Goal: Task Accomplishment & Management: Complete application form

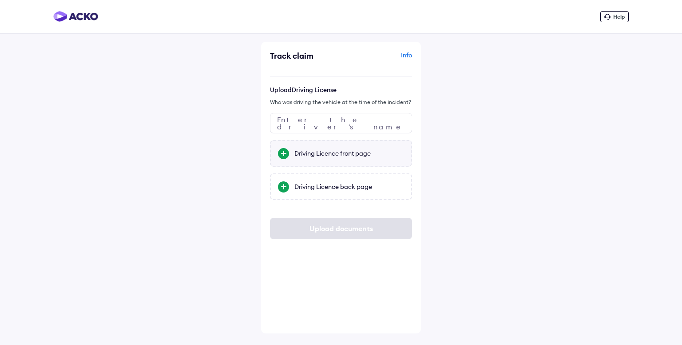
click at [330, 151] on div "Driving Licence front page" at bounding box center [349, 153] width 110 height 9
click at [0, 0] on input "Driving Licence front page" at bounding box center [0, 0] width 0 height 0
click at [355, 183] on div "Driving Licence back page" at bounding box center [349, 186] width 110 height 9
click at [0, 0] on input "Driving Licence back page" at bounding box center [0, 0] width 0 height 0
click at [359, 127] on input "text" at bounding box center [341, 123] width 142 height 20
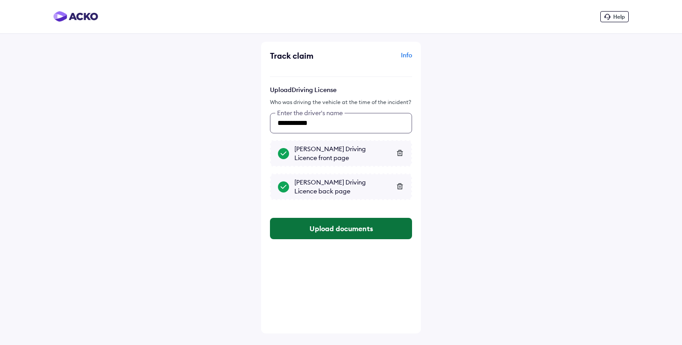
type input "**********"
click at [320, 229] on button "Upload documents" at bounding box center [341, 228] width 142 height 21
